Goal: Task Accomplishment & Management: Manage account settings

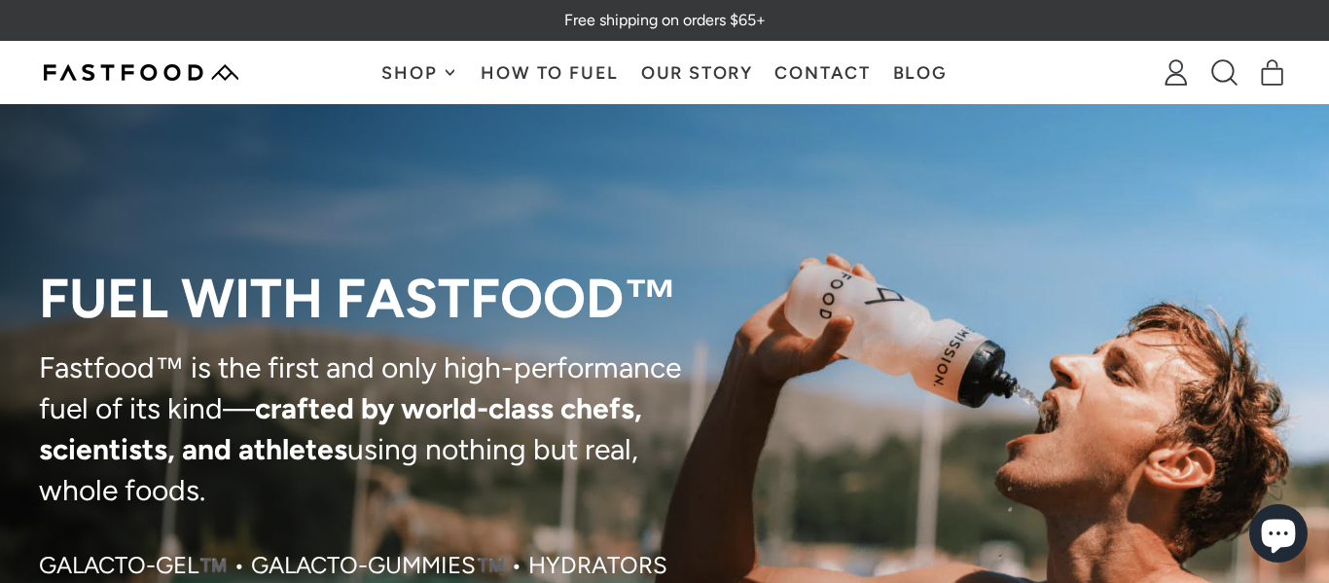
click at [1170, 71] on icon at bounding box center [1176, 72] width 26 height 26
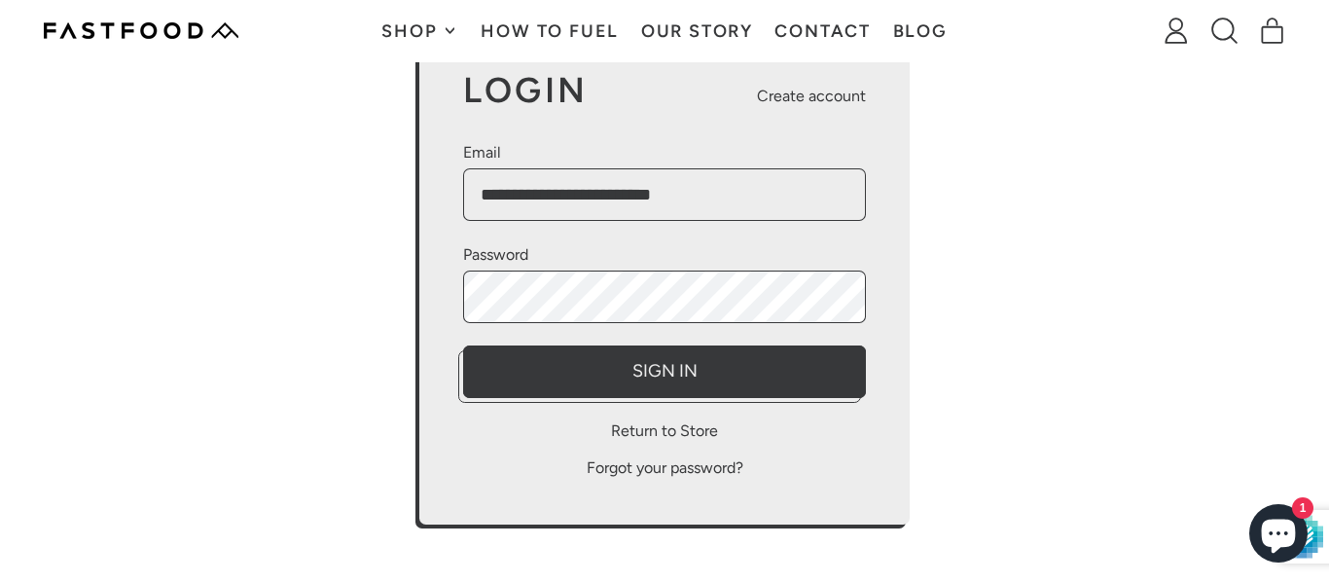
type input "**********"
click at [463, 345] on button "Sign In" at bounding box center [664, 371] width 403 height 53
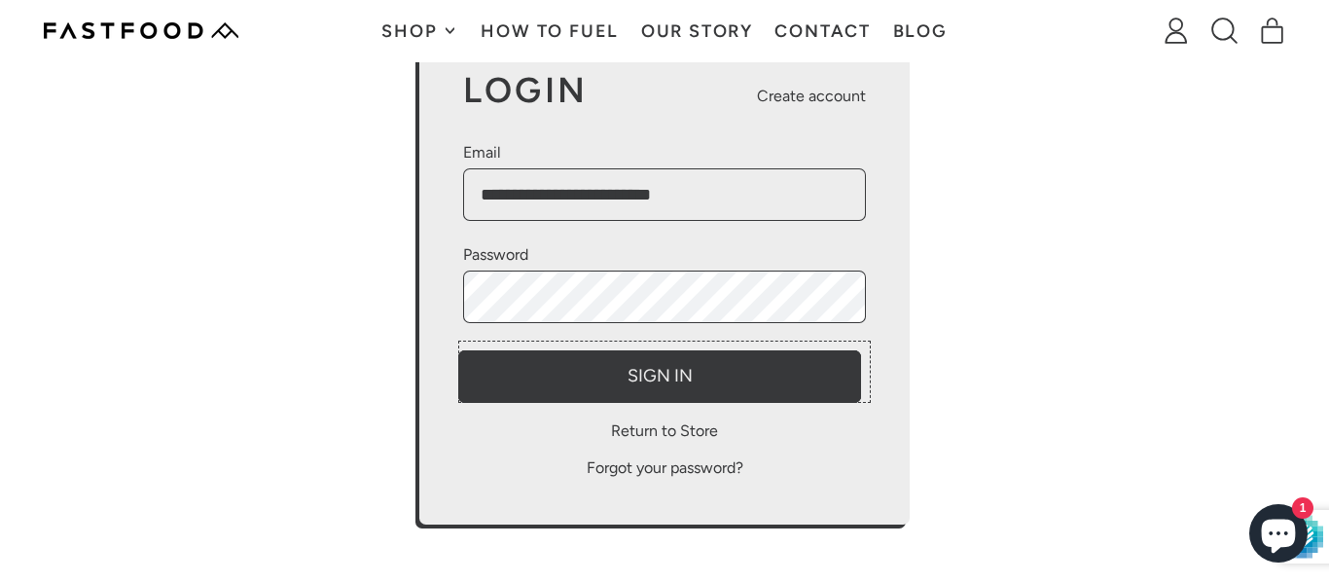
click at [651, 376] on button "Sign In" at bounding box center [664, 371] width 403 height 53
